Goal: Task Accomplishment & Management: Use online tool/utility

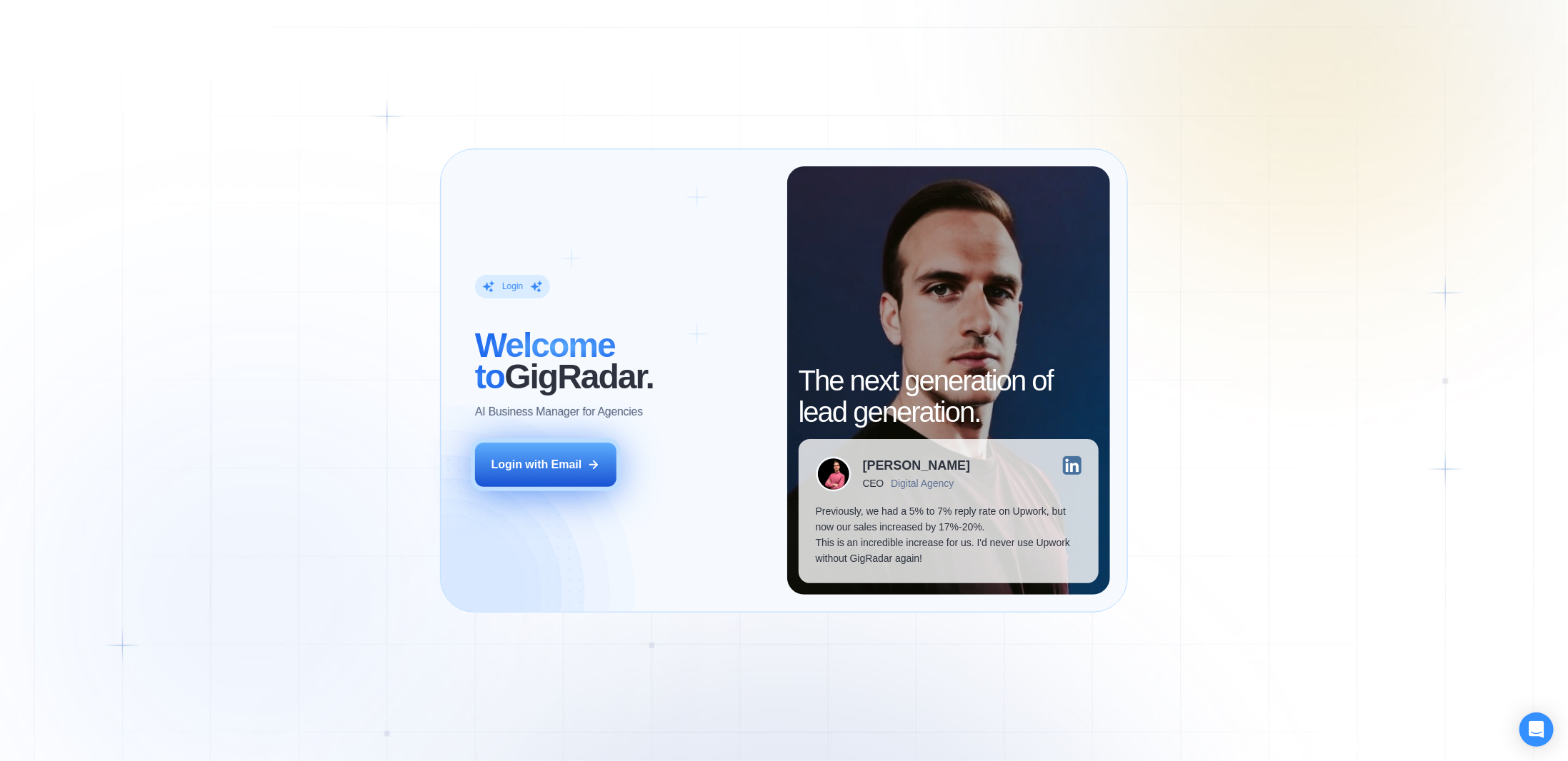
click at [610, 471] on button "Login with Email" at bounding box center [546, 465] width 141 height 45
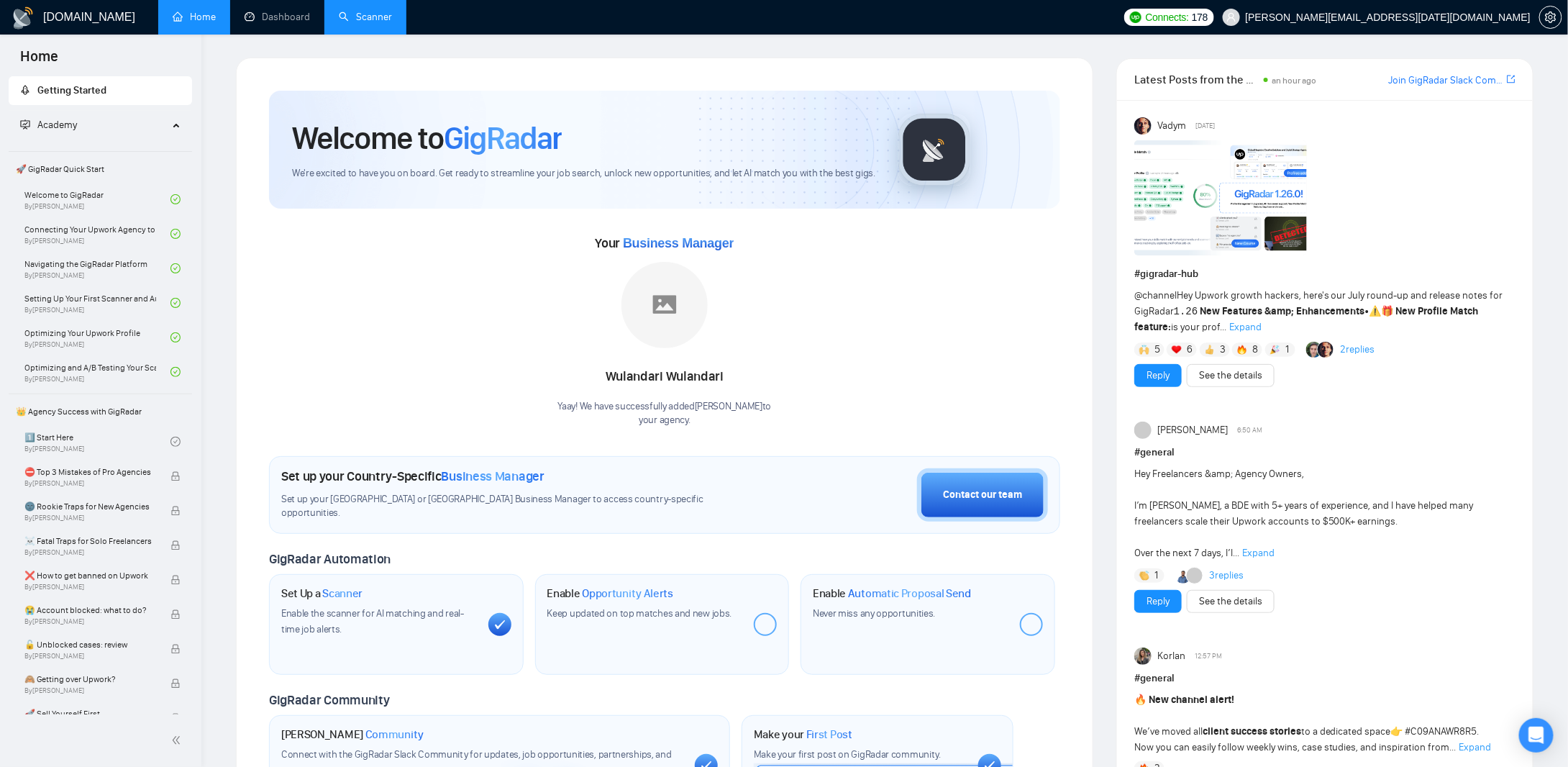
click at [346, 12] on link "Scanner" at bounding box center [365, 17] width 53 height 12
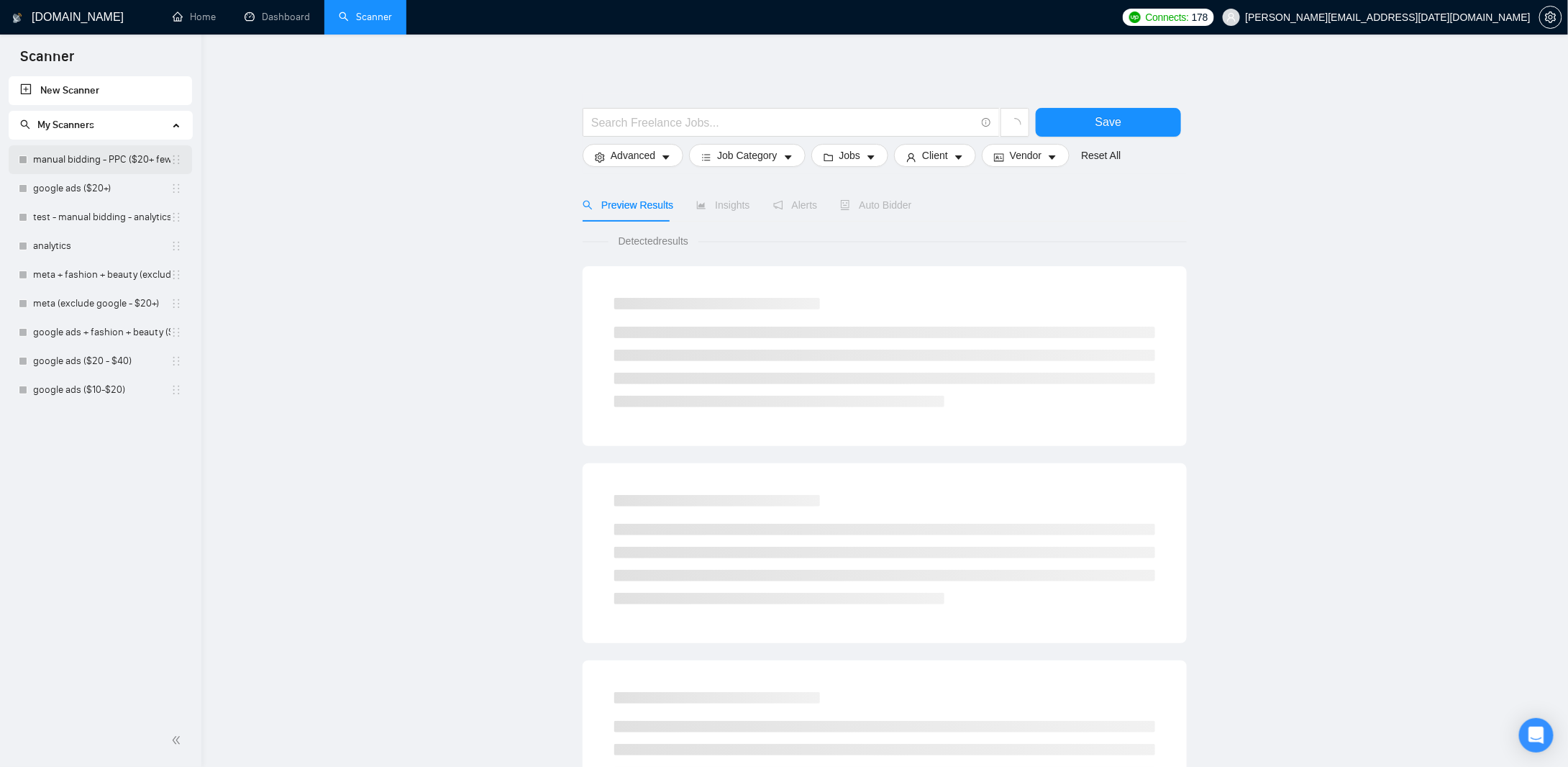
click at [57, 155] on link "manual bidding - PPC ($20+ few negatives + title search)" at bounding box center [101, 159] width 138 height 29
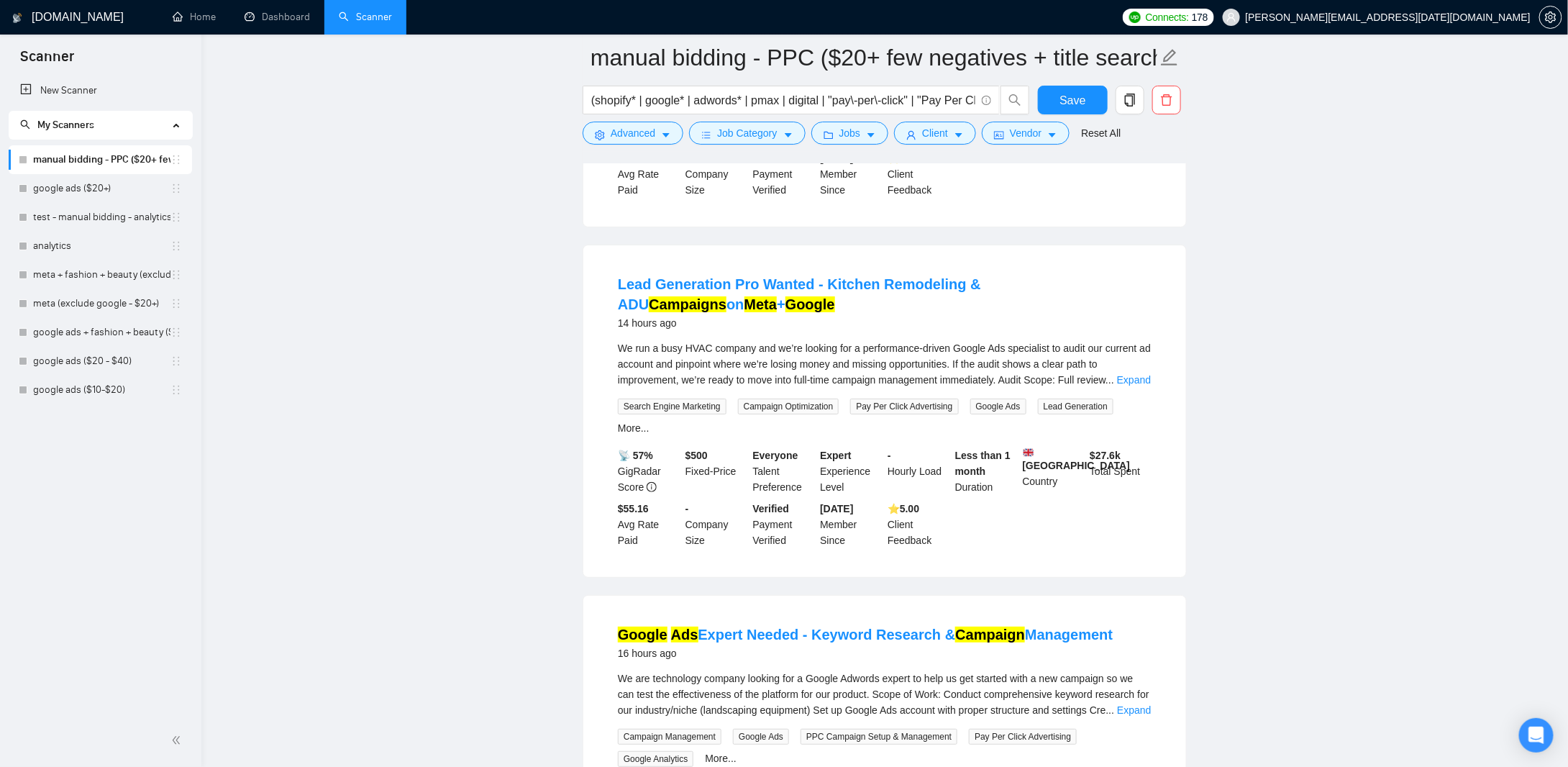
scroll to position [2807, 0]
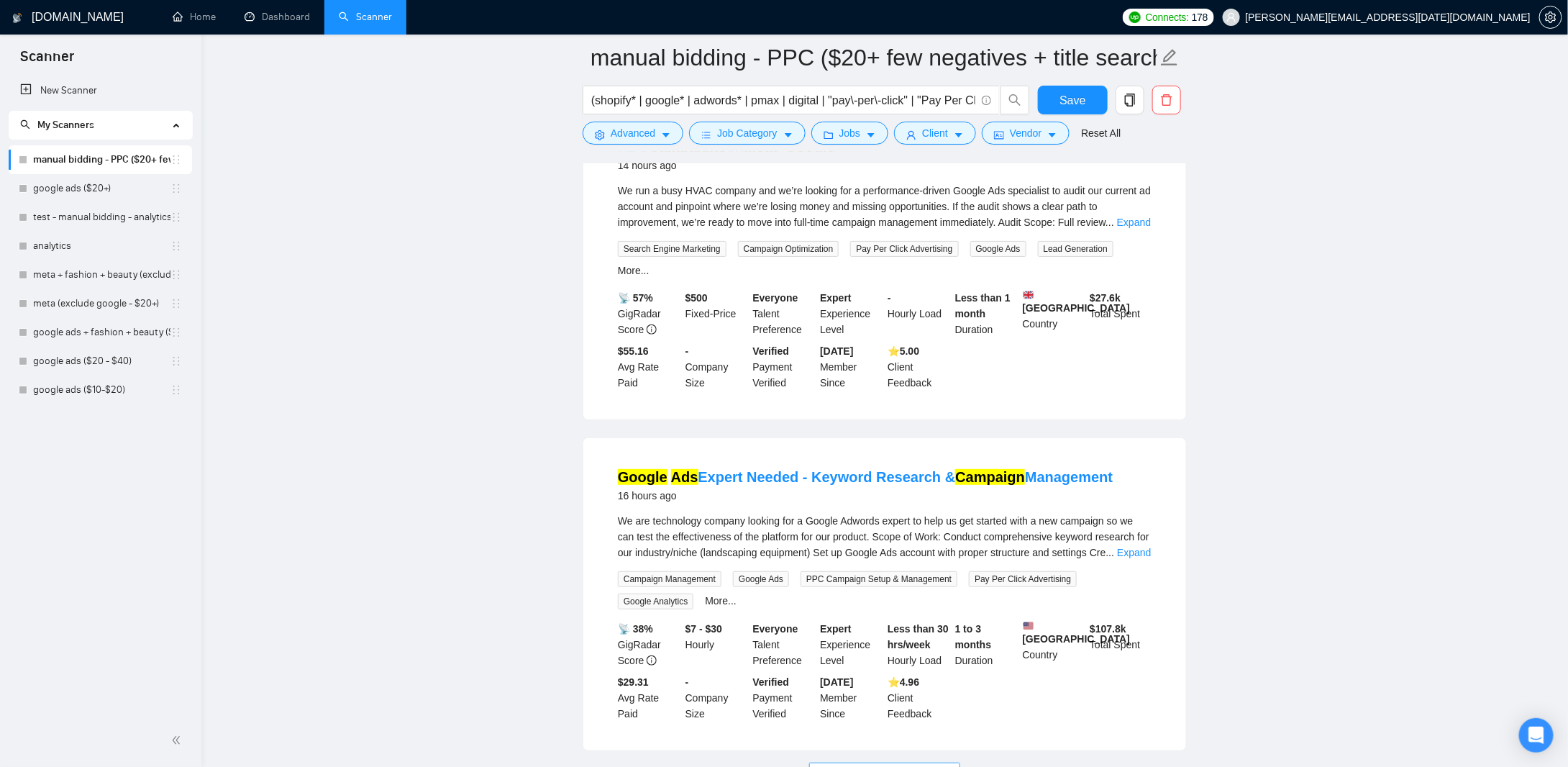
click at [917, 766] on span "Load More (5587)" at bounding box center [884, 774] width 80 height 16
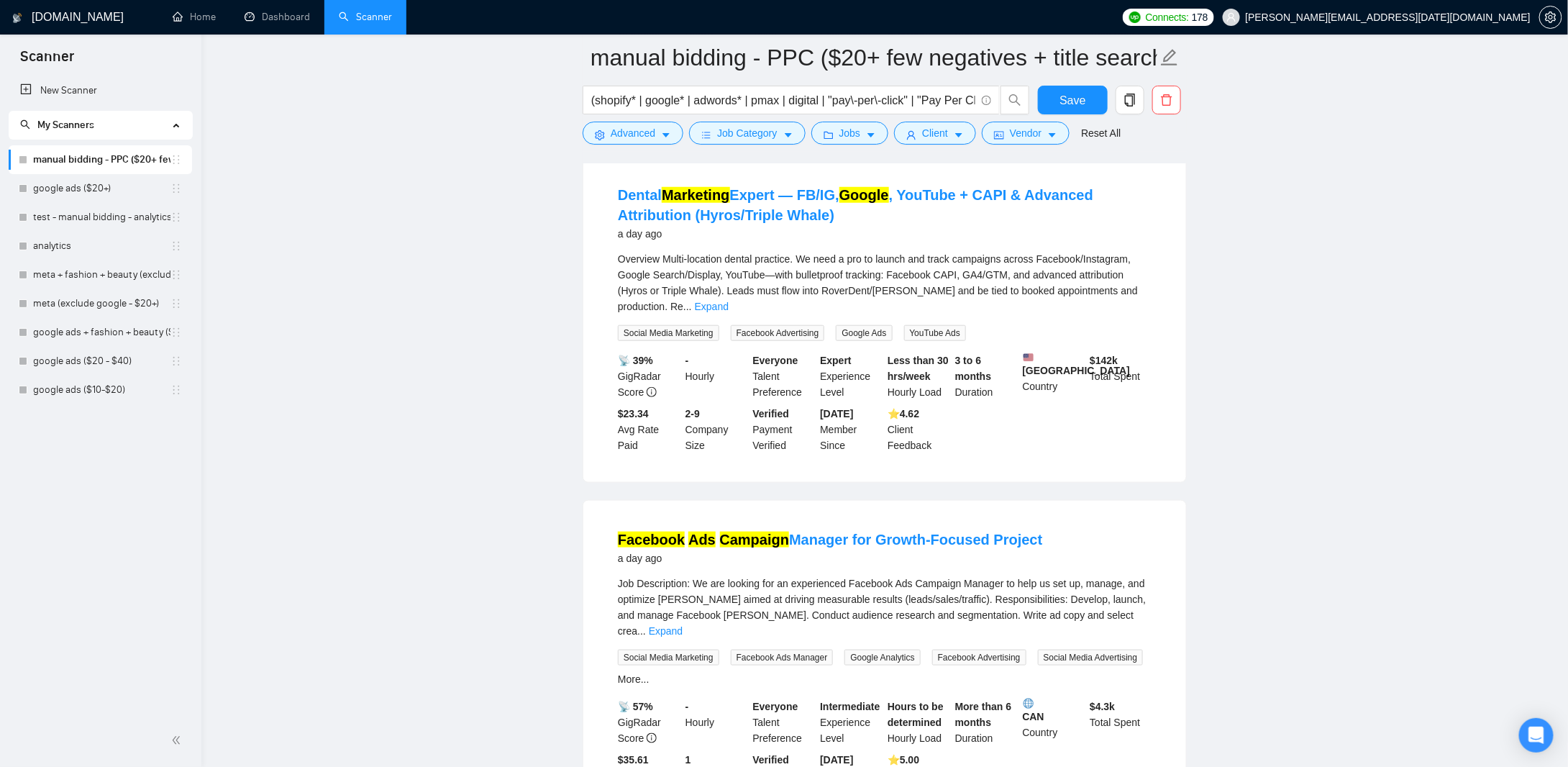
scroll to position [6044, 0]
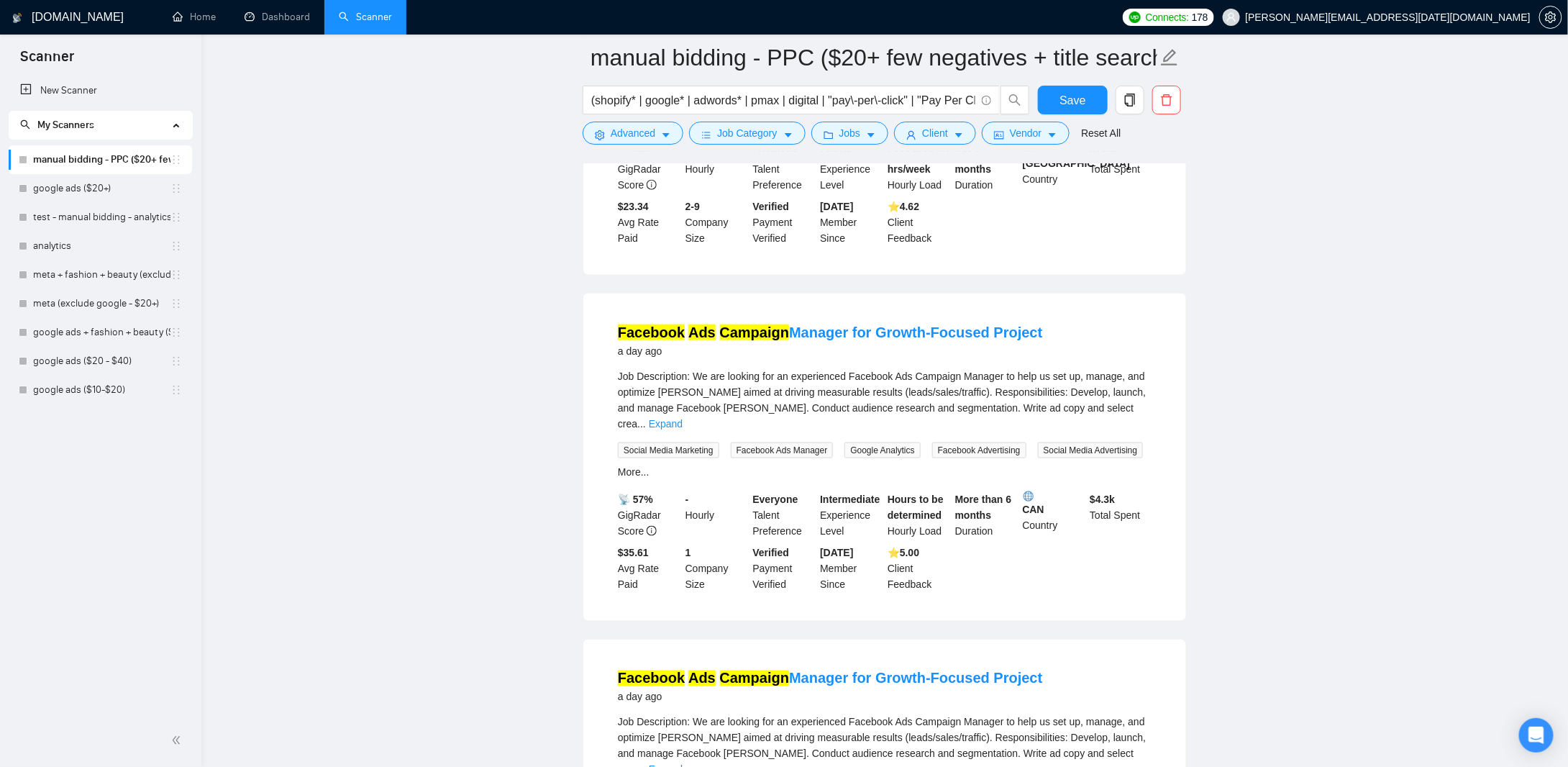
scroll to position [6333, 0]
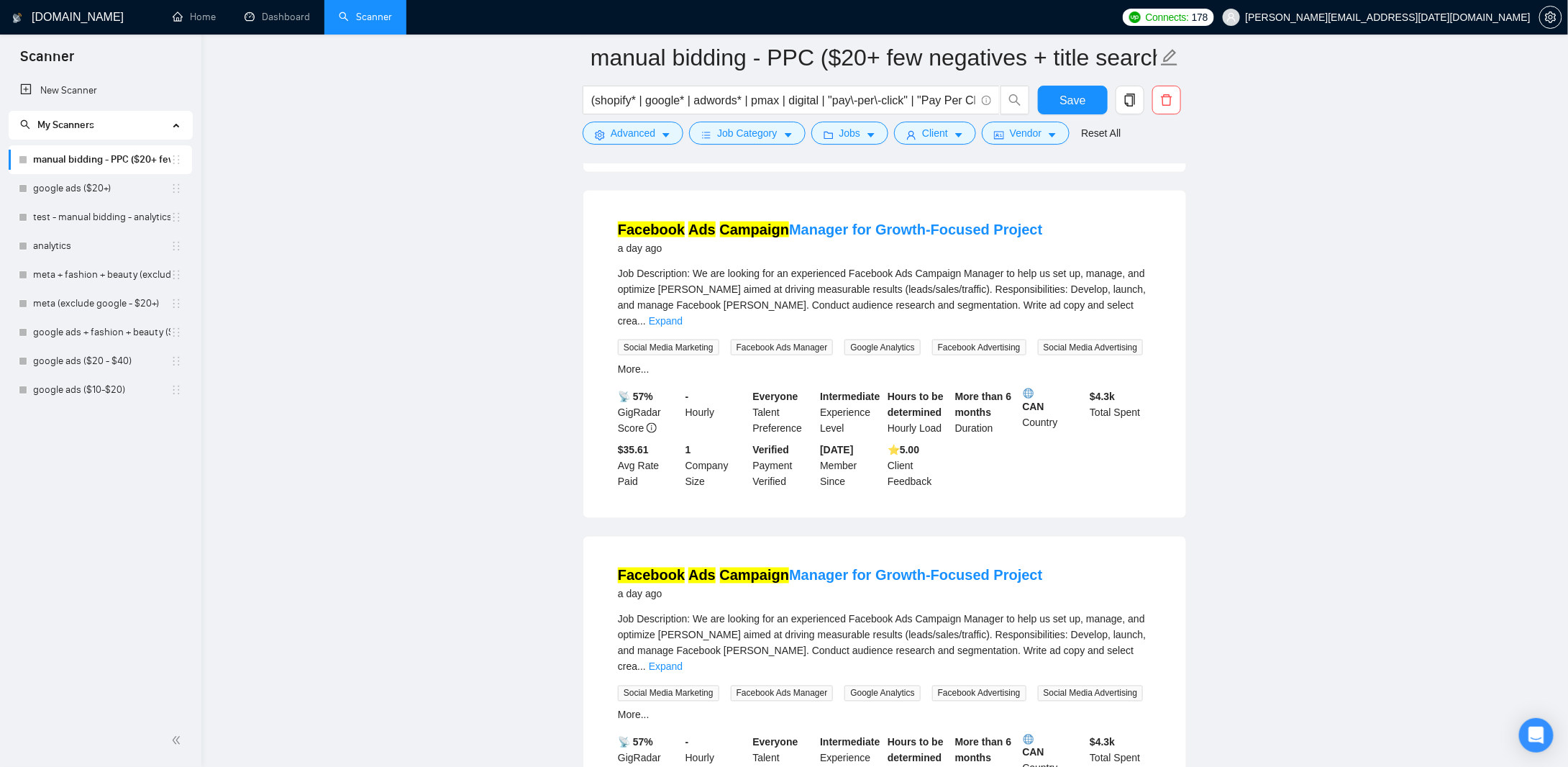
drag, startPoint x: 999, startPoint y: 433, endPoint x: 423, endPoint y: 467, distance: 577.0
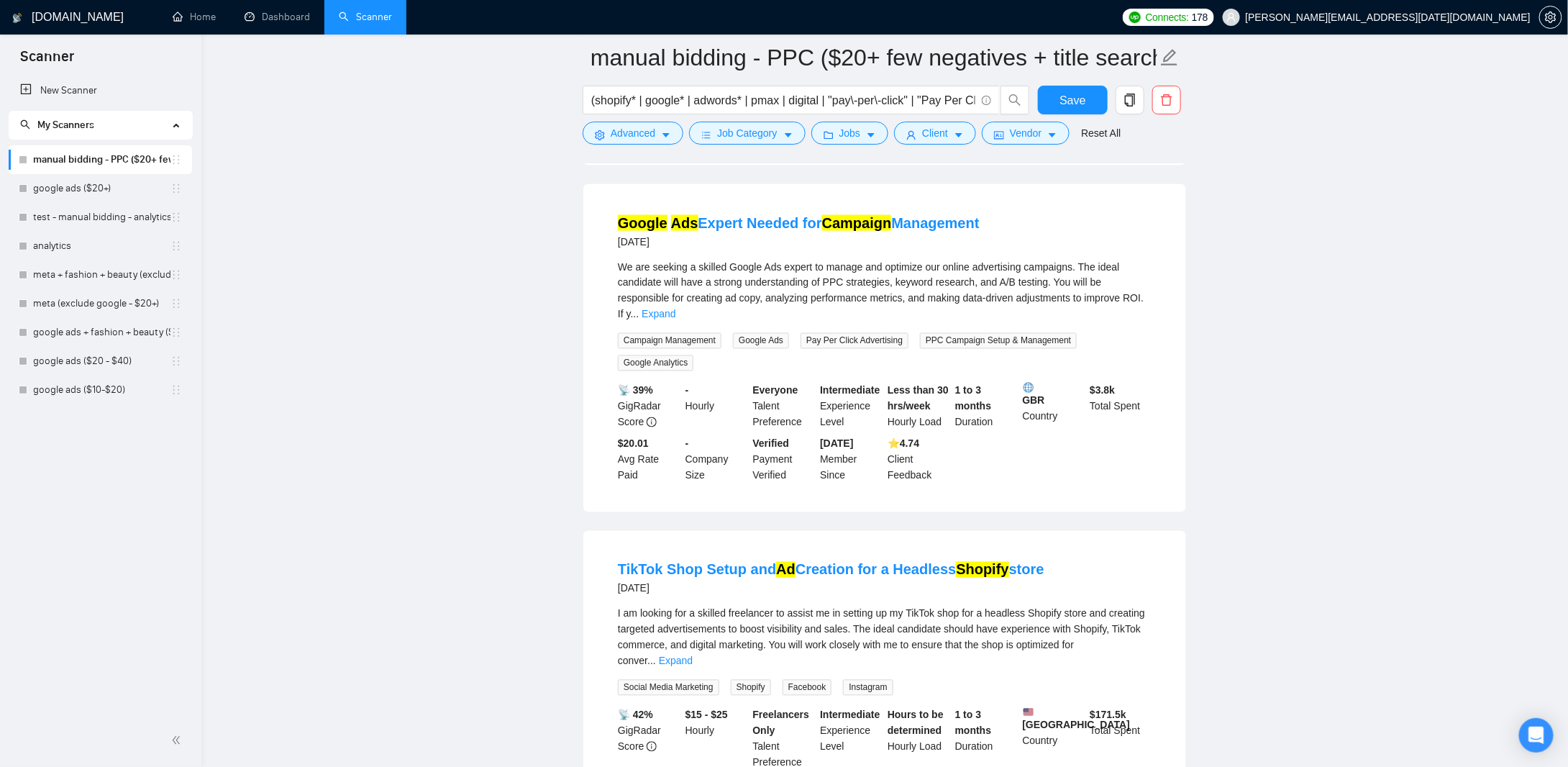
scroll to position [9335, 0]
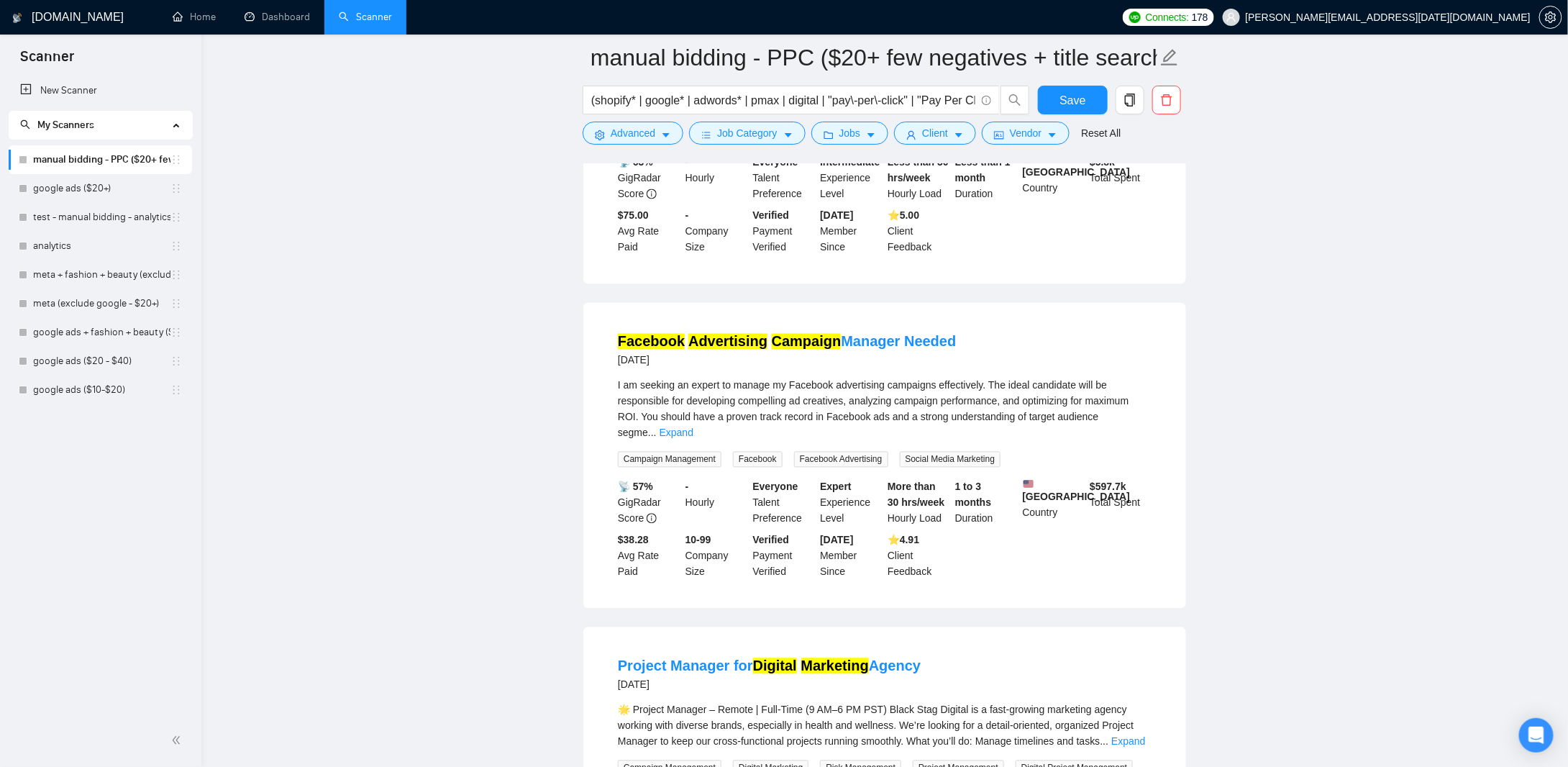
scroll to position [12501, 0]
